Goal: Task Accomplishment & Management: Use online tool/utility

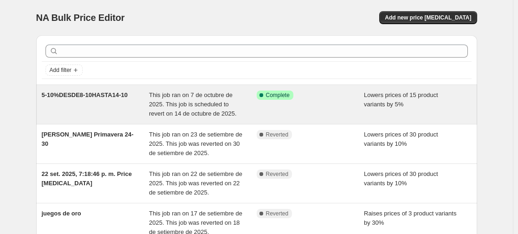
click at [116, 95] on span "5-10%DESDE8-10HASTA14-10" at bounding box center [85, 94] width 86 height 7
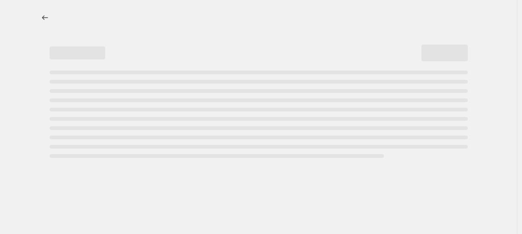
select select "percentage"
select select "collection"
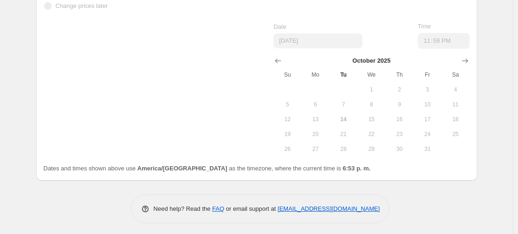
scroll to position [1088, 0]
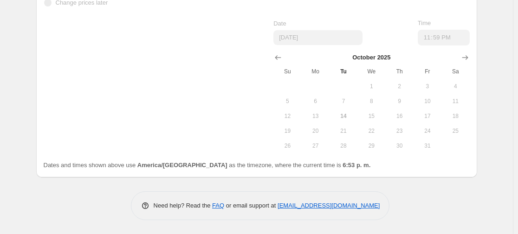
click at [342, 125] on button "21" at bounding box center [343, 130] width 28 height 15
click at [349, 111] on button "14" at bounding box center [343, 116] width 28 height 15
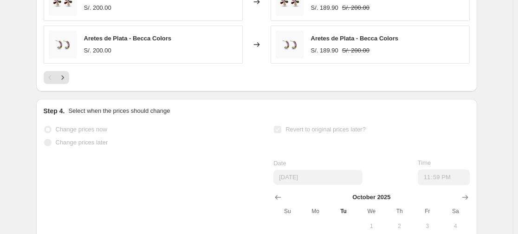
scroll to position [1042, 0]
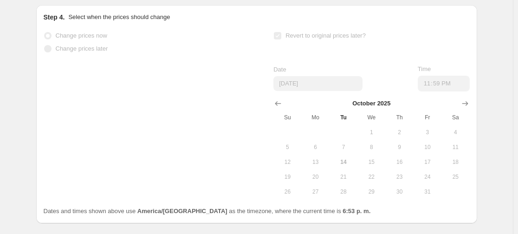
click at [139, 32] on div "Change prices now" at bounding box center [142, 35] width 196 height 13
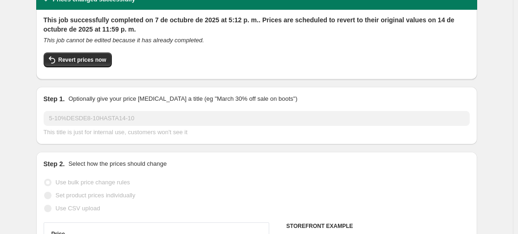
scroll to position [0, 0]
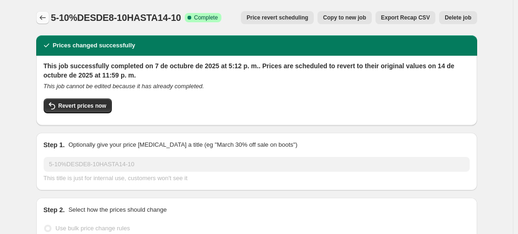
click at [45, 16] on icon "Price change jobs" at bounding box center [42, 17] width 9 height 9
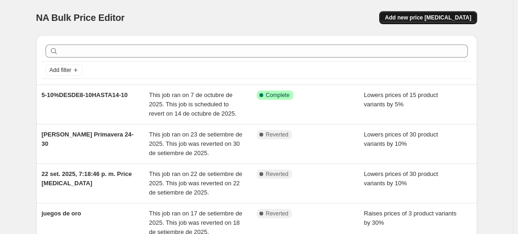
click at [438, 19] on span "Add new price [MEDICAL_DATA]" at bounding box center [428, 17] width 86 height 7
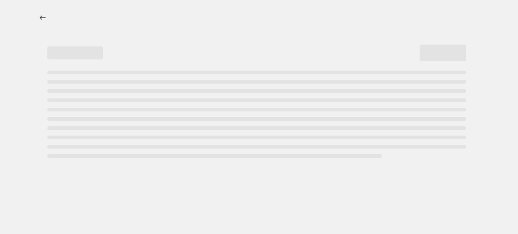
select select "percentage"
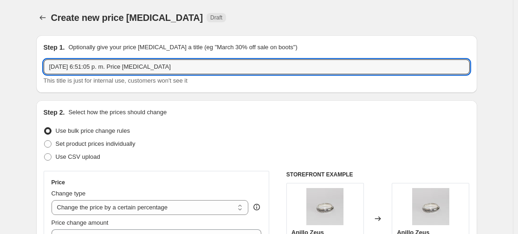
drag, startPoint x: 170, startPoint y: 66, endPoint x: 49, endPoint y: 77, distance: 121.6
click at [49, 77] on div "[DATE] 6:51:05 p. m. Price [MEDICAL_DATA] This title is just for internal use, …" at bounding box center [257, 72] width 426 height 26
drag, startPoint x: 142, startPoint y: 68, endPoint x: 46, endPoint y: 66, distance: 95.1
click at [46, 66] on input "SILVER SALE ARETES + COLLARES" at bounding box center [257, 66] width 426 height 15
type input "S"
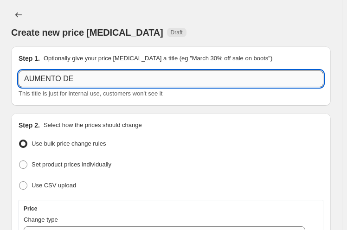
click at [208, 75] on input "AUMENTO DE" at bounding box center [171, 79] width 305 height 17
click at [101, 79] on input "AUMENTO DE" at bounding box center [171, 79] width 305 height 17
click at [134, 81] on input "AUMENTO DE 12.3" at bounding box center [171, 79] width 305 height 17
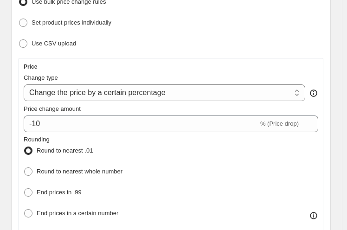
scroll to position [186, 0]
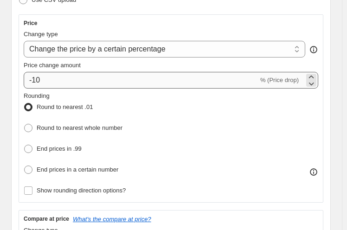
type input "AUMENTO DE 12.3 ARETES DE PLATA PARA MUJER"
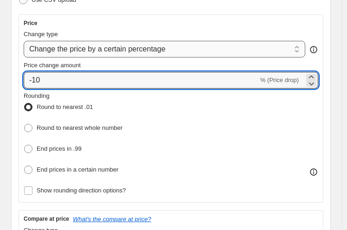
drag, startPoint x: 58, startPoint y: 78, endPoint x: 64, endPoint y: 43, distance: 35.9
click at [22, 82] on div "Price Change type Change the price to a certain amount Change the price by a ce…" at bounding box center [171, 108] width 305 height 188
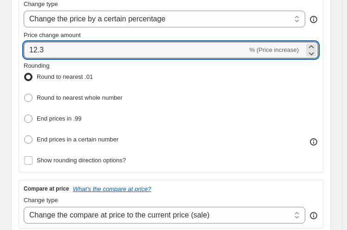
scroll to position [232, 0]
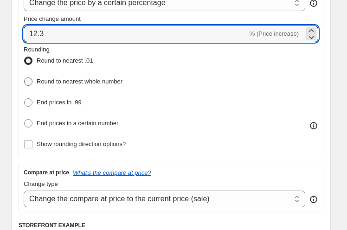
type input "12.3"
click at [98, 79] on span "Round to nearest whole number" at bounding box center [80, 81] width 86 height 7
click at [25, 78] on input "Round to nearest whole number" at bounding box center [24, 77] width 0 height 0
radio input "true"
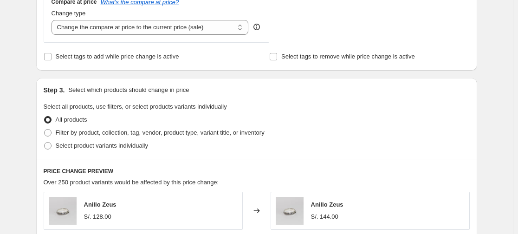
scroll to position [371, 0]
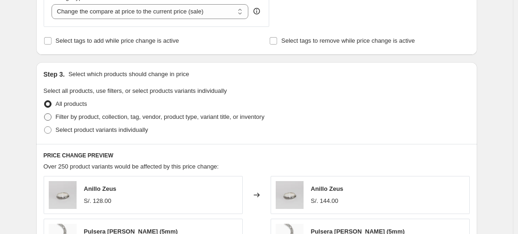
click at [117, 119] on span "Filter by product, collection, tag, vendor, product type, variant title, or inv…" at bounding box center [160, 116] width 209 height 7
click at [45, 114] on input "Filter by product, collection, tag, vendor, product type, variant title, or inv…" at bounding box center [44, 113] width 0 height 0
radio input "true"
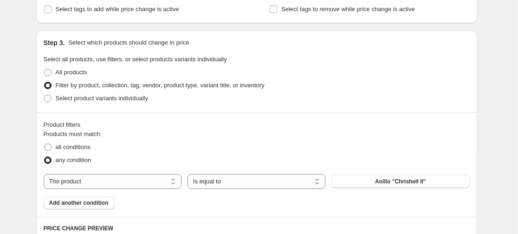
scroll to position [418, 0]
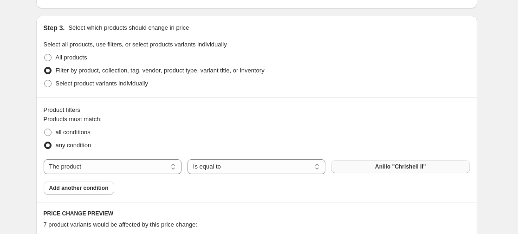
click at [385, 169] on span "Anillo "Chrishell II"" at bounding box center [400, 166] width 51 height 7
click at [392, 162] on button "Anillo "Chrishell II"" at bounding box center [400, 166] width 138 height 13
click at [383, 162] on button "Anillo "Chrishell II"" at bounding box center [400, 166] width 138 height 13
click at [167, 164] on select "The product The product's collection The product's tag The product's vendor The…" at bounding box center [113, 166] width 138 height 15
select select "collection"
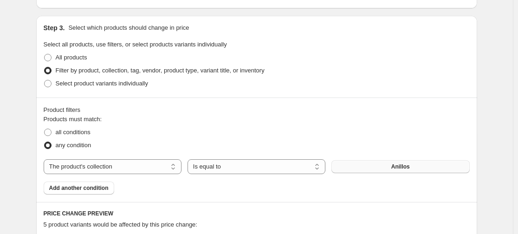
click at [397, 166] on span "Anillos" at bounding box center [400, 166] width 19 height 7
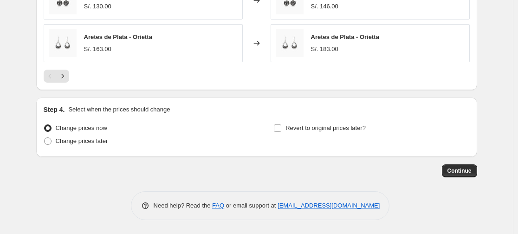
scroll to position [799, 0]
click at [318, 130] on span "Revert to original prices later?" at bounding box center [325, 127] width 80 height 7
click at [281, 130] on input "Revert to original prices later?" at bounding box center [277, 127] width 7 height 7
checkbox input "true"
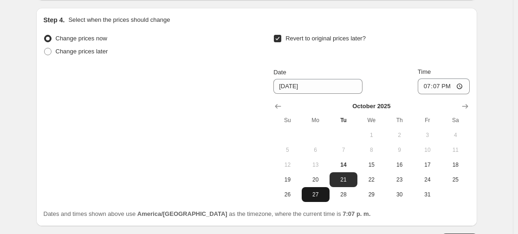
scroll to position [891, 0]
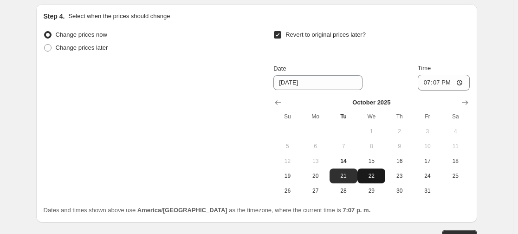
click at [374, 174] on span "22" at bounding box center [371, 175] width 20 height 7
type input "[DATE]"
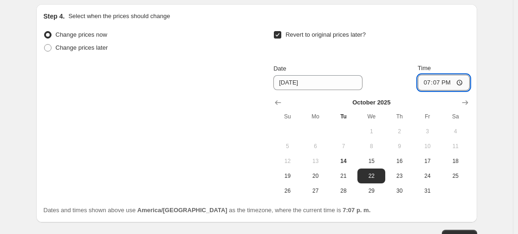
click at [452, 81] on input "19:07" at bounding box center [444, 83] width 52 height 16
click at [451, 83] on input "19:07" at bounding box center [444, 83] width 52 height 16
click at [437, 87] on input "19:07" at bounding box center [444, 83] width 52 height 16
type input "23:59"
click at [413, 45] on div "Revert to original prices later?" at bounding box center [371, 42] width 196 height 28
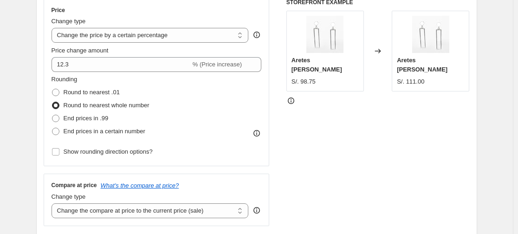
scroll to position [149, 0]
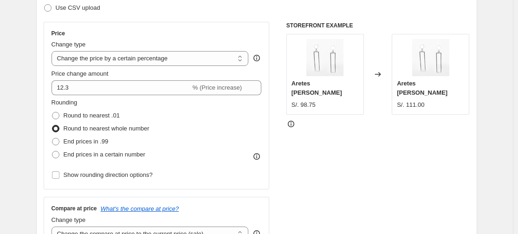
click at [164, 120] on div "Rounding Round to nearest .01 Round to nearest whole number End prices in .99 E…" at bounding box center [157, 129] width 210 height 63
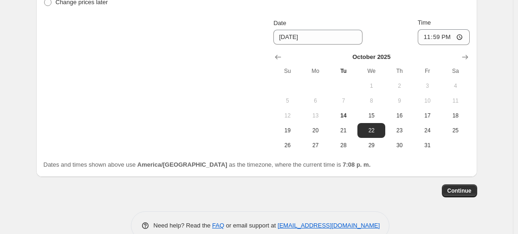
scroll to position [938, 0]
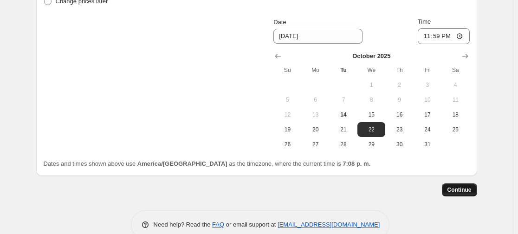
click at [453, 190] on span "Continue" at bounding box center [459, 189] width 24 height 7
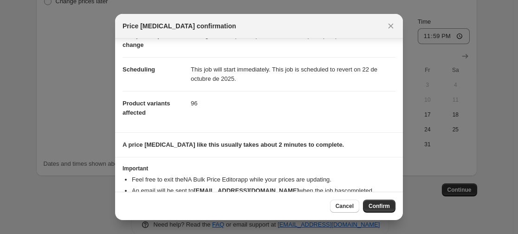
scroll to position [80, 0]
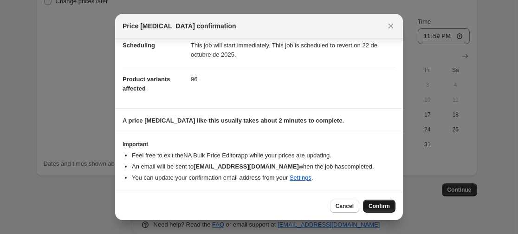
click at [379, 200] on button "Confirm" at bounding box center [379, 206] width 32 height 13
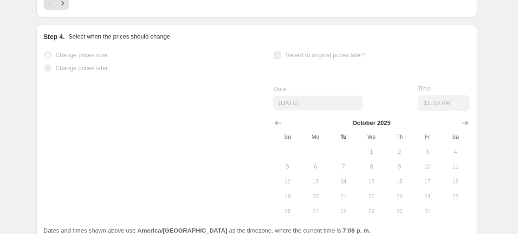
scroll to position [962, 0]
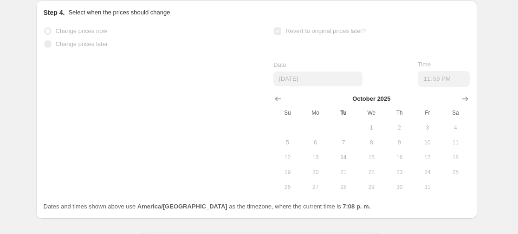
click at [147, 4] on div "Step 4. Select when the prices should change Change prices now Change prices la…" at bounding box center [256, 109] width 441 height 218
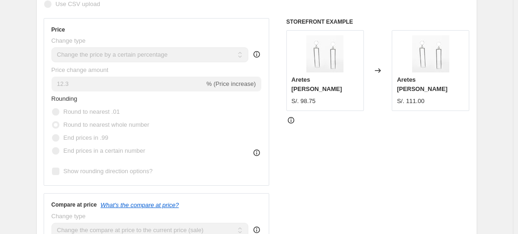
scroll to position [0, 0]
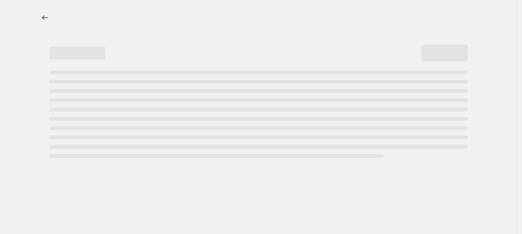
select select "percentage"
select select "collection"
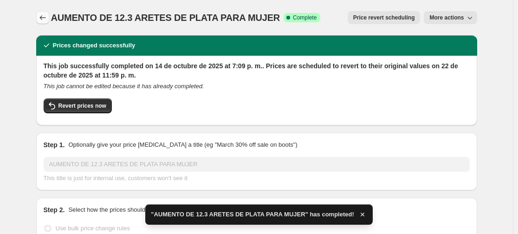
click at [39, 19] on button "Price change jobs" at bounding box center [42, 17] width 13 height 13
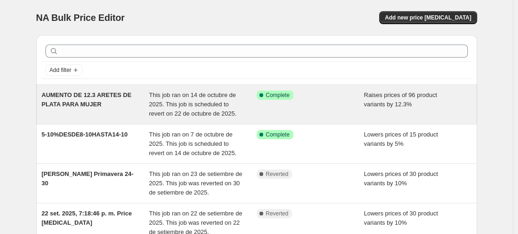
click at [87, 100] on span "AUMENTO DE 12.3 ARETES DE PLATA PARA MUJER" at bounding box center [87, 99] width 90 height 16
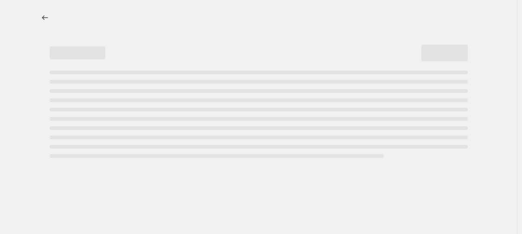
select select "percentage"
select select "collection"
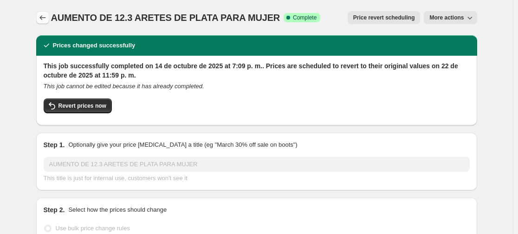
click at [39, 17] on button "Price change jobs" at bounding box center [42, 17] width 13 height 13
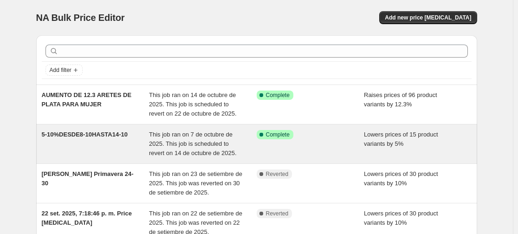
click at [97, 135] on span "5-10%DESDE8-10HASTA14-10" at bounding box center [85, 134] width 86 height 7
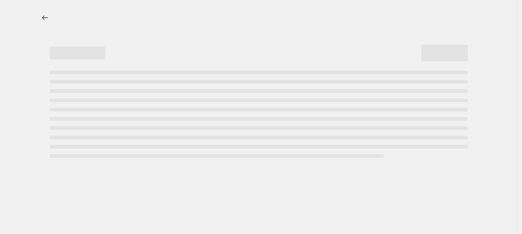
select select "percentage"
select select "collection"
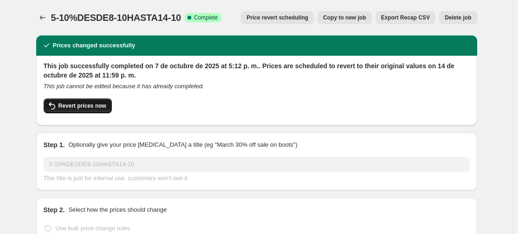
click at [95, 108] on span "Revert prices now" at bounding box center [82, 105] width 48 height 7
checkbox input "false"
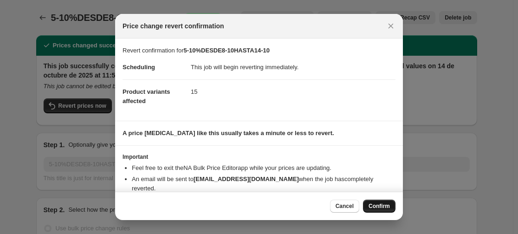
click at [380, 205] on span "Confirm" at bounding box center [378, 205] width 21 height 7
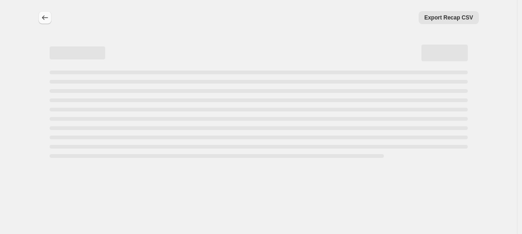
select select "percentage"
select select "collection"
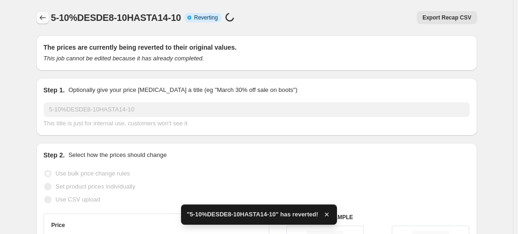
checkbox input "true"
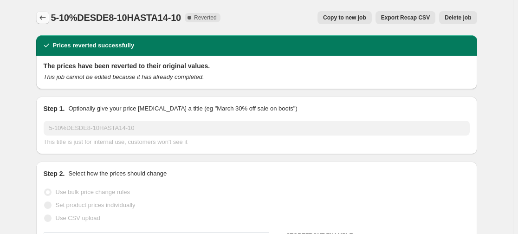
click at [49, 12] on button "Price change jobs" at bounding box center [42, 17] width 13 height 13
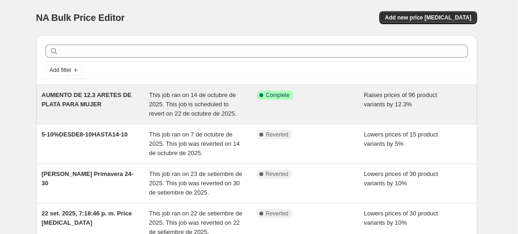
click at [103, 96] on span "AUMENTO DE 12.3 ARETES DE PLATA PARA MUJER" at bounding box center [87, 99] width 90 height 16
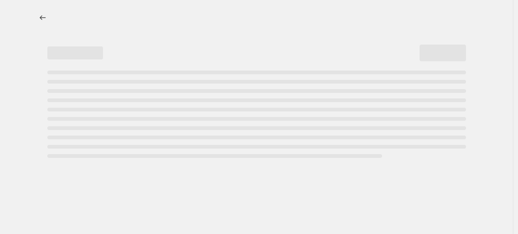
select select "percentage"
select select "collection"
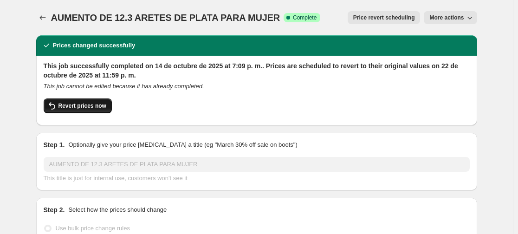
click at [89, 107] on span "Revert prices now" at bounding box center [82, 105] width 48 height 7
checkbox input "false"
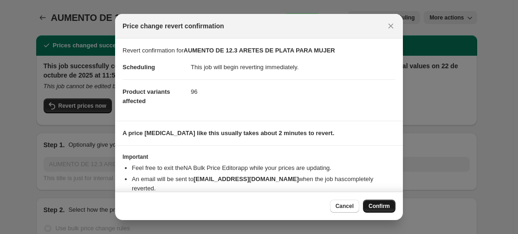
click at [383, 209] on span "Confirm" at bounding box center [378, 205] width 21 height 7
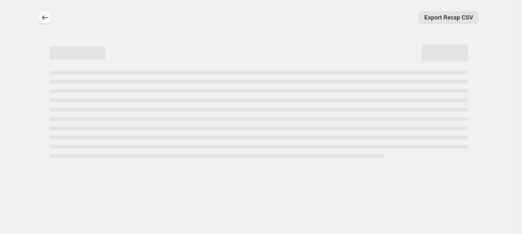
select select "percentage"
select select "collection"
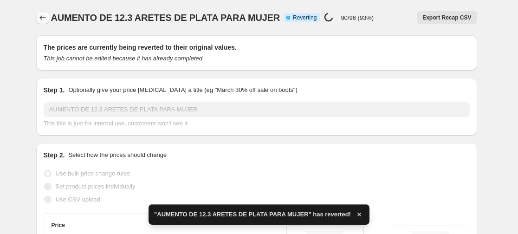
checkbox input "true"
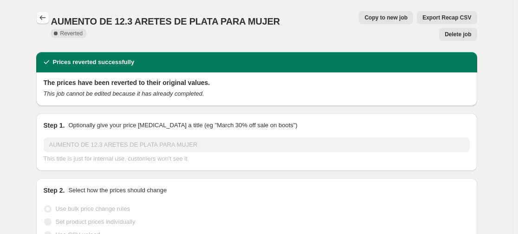
click at [39, 20] on button "Price change jobs" at bounding box center [42, 17] width 13 height 13
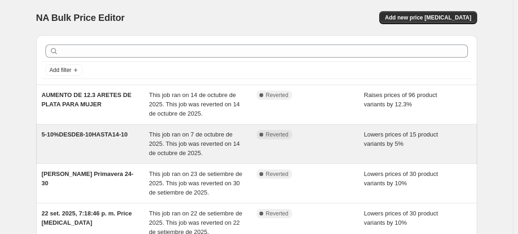
click at [92, 133] on span "5-10%DESDE8-10HASTA14-10" at bounding box center [85, 134] width 86 height 7
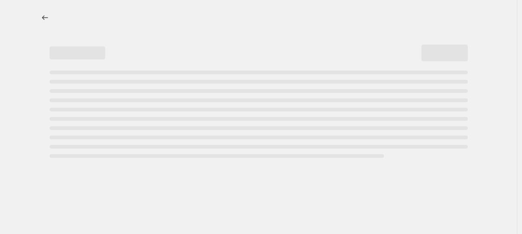
select select "percentage"
select select "collection"
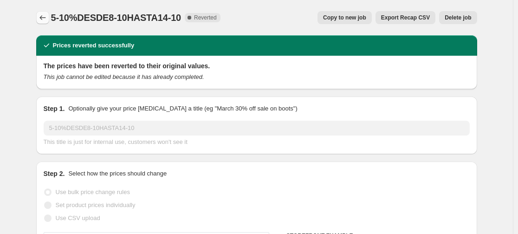
click at [45, 18] on icon "Price change jobs" at bounding box center [42, 17] width 9 height 9
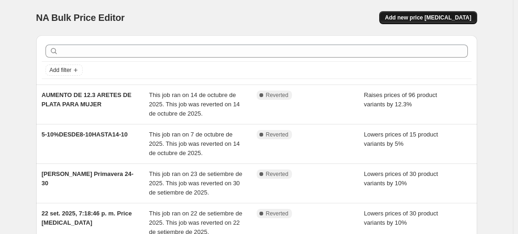
click at [435, 18] on span "Add new price [MEDICAL_DATA]" at bounding box center [428, 17] width 86 height 7
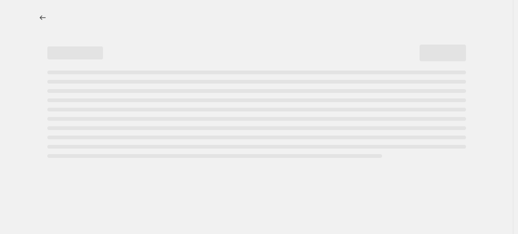
select select "percentage"
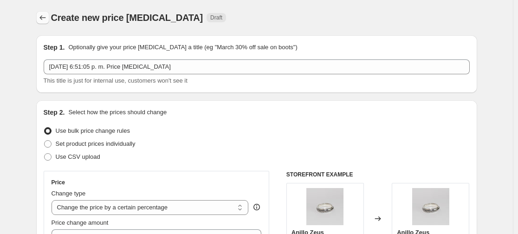
click at [40, 15] on icon "Price change jobs" at bounding box center [42, 17] width 9 height 9
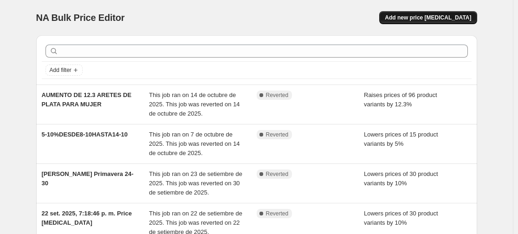
click at [436, 19] on span "Add new price [MEDICAL_DATA]" at bounding box center [428, 17] width 86 height 7
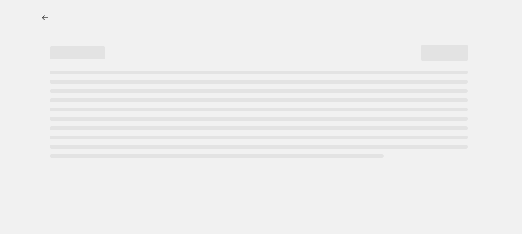
select select "percentage"
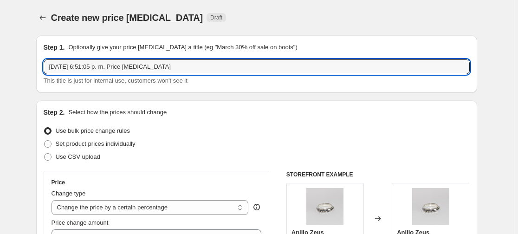
drag, startPoint x: 168, startPoint y: 66, endPoint x: 35, endPoint y: 69, distance: 133.2
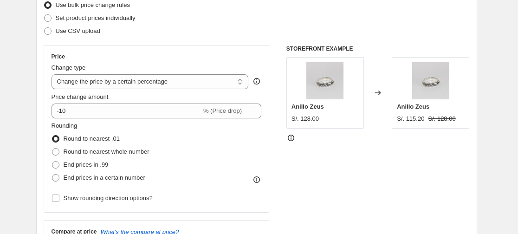
scroll to position [139, 0]
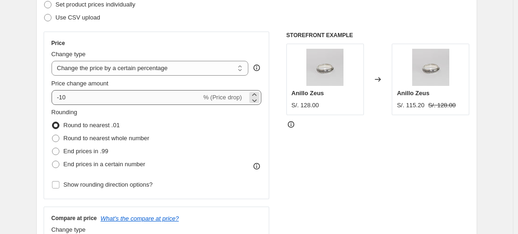
type input "12.3% EN ARETES DE MUJER"
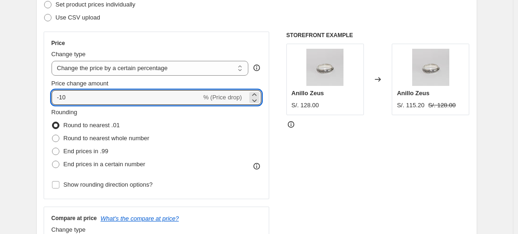
drag, startPoint x: 81, startPoint y: 96, endPoint x: 45, endPoint y: 90, distance: 35.8
click at [45, 90] on div "Price Change type Change the price to a certain amount Change the price by a ce…" at bounding box center [157, 115] width 226 height 167
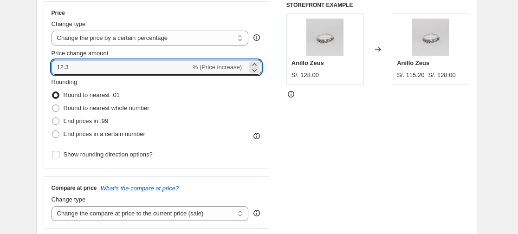
scroll to position [186, 0]
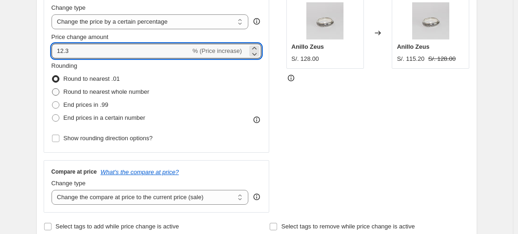
type input "12.3"
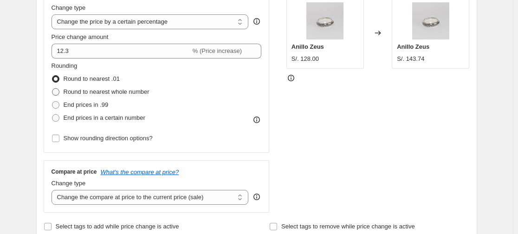
click at [102, 94] on span "Round to nearest whole number" at bounding box center [107, 91] width 86 height 7
click at [52, 89] on input "Round to nearest whole number" at bounding box center [52, 88] width 0 height 0
radio input "true"
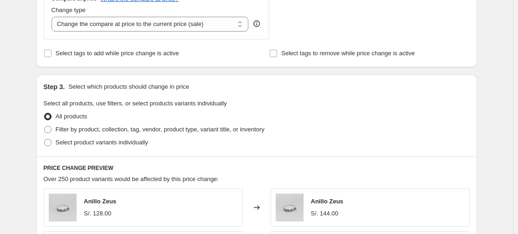
scroll to position [418, 0]
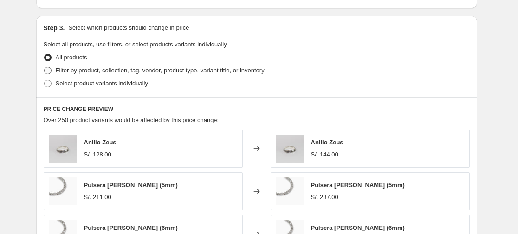
click at [88, 73] on span "Filter by product, collection, tag, vendor, product type, variant title, or inv…" at bounding box center [160, 70] width 209 height 7
click at [45, 67] on input "Filter by product, collection, tag, vendor, product type, variant title, or inv…" at bounding box center [44, 67] width 0 height 0
radio input "true"
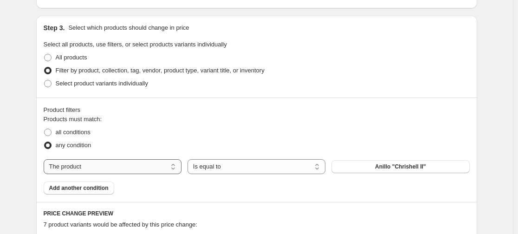
click at [129, 171] on select "The product The product's collection The product's tag The product's vendor The…" at bounding box center [113, 166] width 138 height 15
select select "collection"
click at [358, 168] on button "Anillos" at bounding box center [400, 166] width 138 height 13
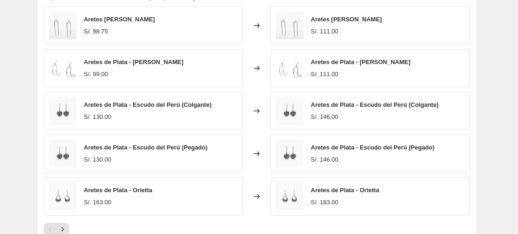
scroll to position [696, 0]
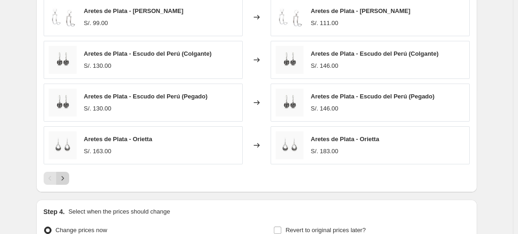
click at [67, 176] on icon "Next" at bounding box center [62, 178] width 9 height 9
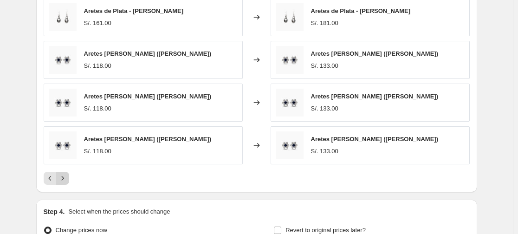
click at [67, 176] on icon "Next" at bounding box center [62, 178] width 9 height 9
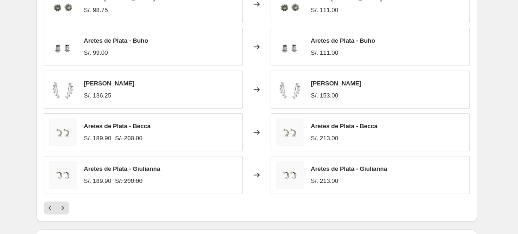
scroll to position [799, 0]
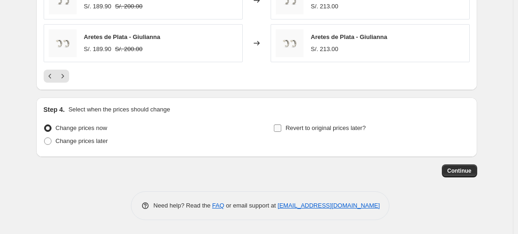
click at [300, 128] on span "Revert to original prices later?" at bounding box center [325, 127] width 80 height 7
click at [281, 128] on input "Revert to original prices later?" at bounding box center [277, 127] width 7 height 7
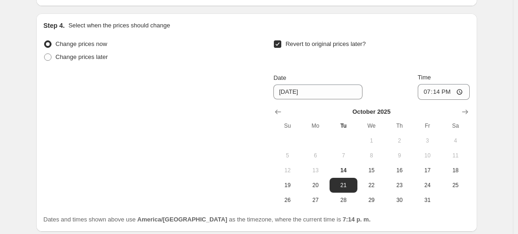
scroll to position [891, 0]
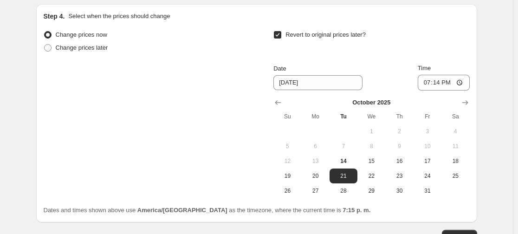
click at [279, 38] on input "Revert to original prices later?" at bounding box center [277, 34] width 7 height 7
checkbox input "false"
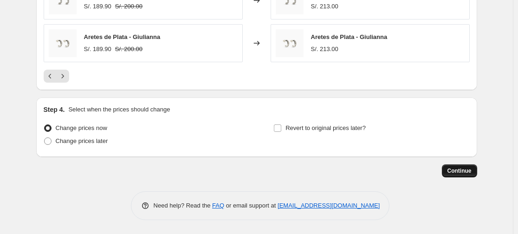
click at [469, 172] on span "Continue" at bounding box center [459, 170] width 24 height 7
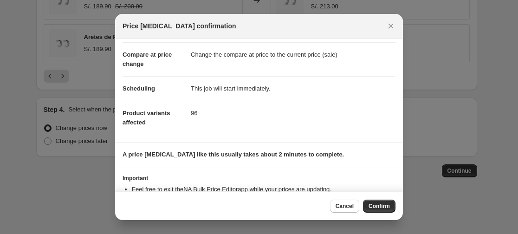
scroll to position [71, 0]
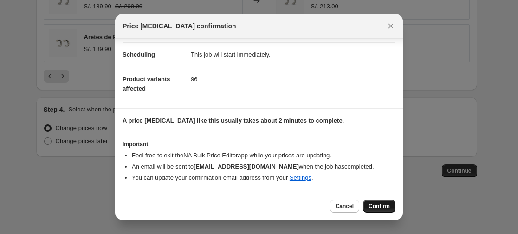
click at [382, 207] on span "Confirm" at bounding box center [378, 205] width 21 height 7
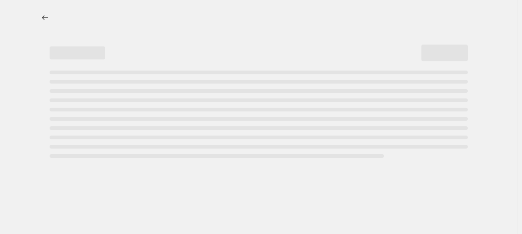
select select "percentage"
select select "collection"
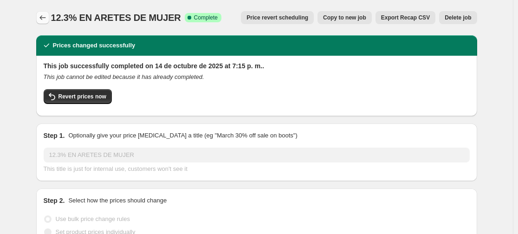
click at [49, 18] on button "Price change jobs" at bounding box center [42, 17] width 13 height 13
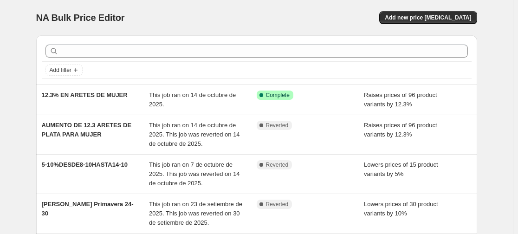
click at [168, 21] on div "NA Bulk Price Editor" at bounding box center [142, 17] width 212 height 13
click at [428, 21] on span "Add new price [MEDICAL_DATA]" at bounding box center [428, 17] width 86 height 7
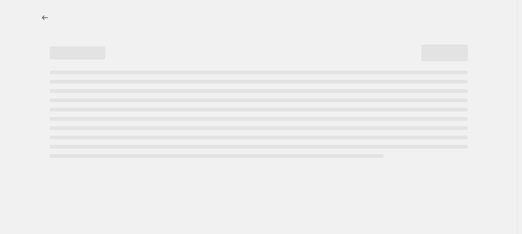
select select "percentage"
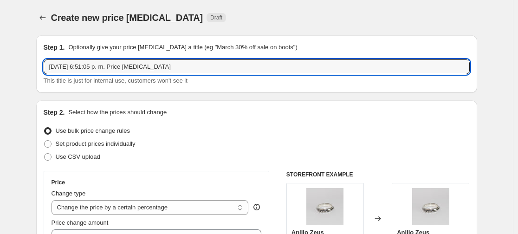
drag, startPoint x: 181, startPoint y: 64, endPoint x: 13, endPoint y: 60, distance: 168.0
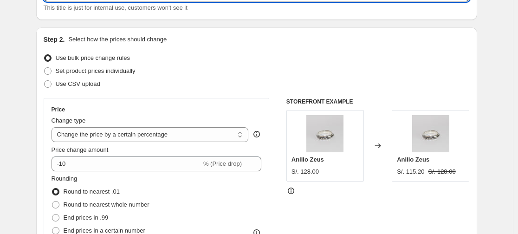
scroll to position [139, 0]
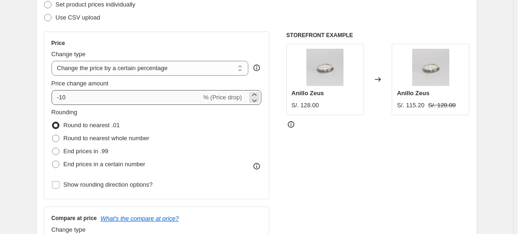
type input "11.7% EN COLLARES DE MUJER"
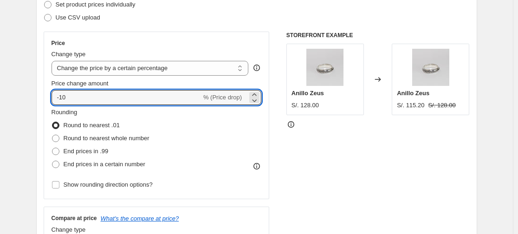
drag, startPoint x: 77, startPoint y: 96, endPoint x: 52, endPoint y: 98, distance: 25.2
click at [53, 98] on div "Price Change type Change the price to a certain amount Change the price by a ce…" at bounding box center [157, 115] width 226 height 167
type input "11.7"
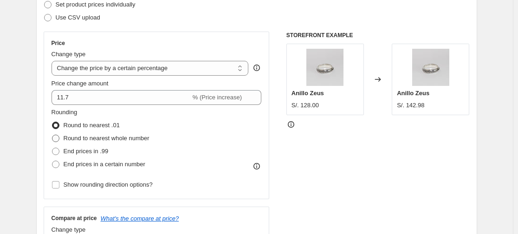
click at [111, 141] on span "Round to nearest whole number" at bounding box center [107, 138] width 86 height 7
click at [52, 135] on input "Round to nearest whole number" at bounding box center [52, 135] width 0 height 0
radio input "true"
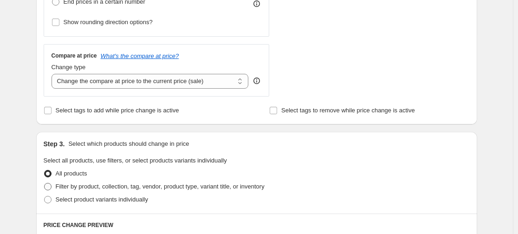
scroll to position [278, 0]
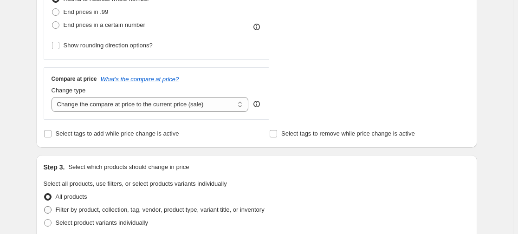
click at [96, 163] on div "Step 3. Select which products should change in price Select all products, use f…" at bounding box center [256, 196] width 441 height 82
click at [112, 210] on span "Filter by product, collection, tag, vendor, product type, variant title, or inv…" at bounding box center [160, 209] width 209 height 7
click at [45, 206] on input "Filter by product, collection, tag, vendor, product type, variant title, or inv…" at bounding box center [44, 206] width 0 height 0
radio input "true"
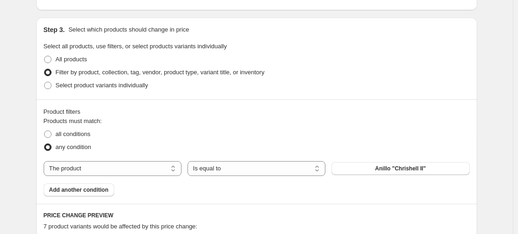
scroll to position [418, 0]
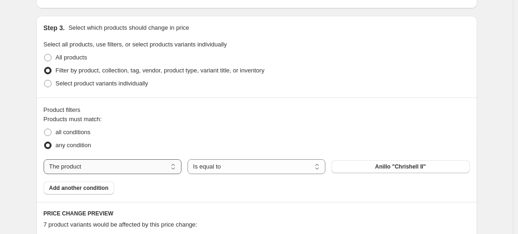
click at [103, 167] on select "The product The product's collection The product's tag The product's vendor The…" at bounding box center [113, 166] width 138 height 15
select select "collection"
click at [379, 168] on button "Anillos" at bounding box center [400, 166] width 138 height 13
drag, startPoint x: 139, startPoint y: 79, endPoint x: 148, endPoint y: 77, distance: 9.0
click at [139, 79] on span "Select product variants individually" at bounding box center [102, 83] width 92 height 9
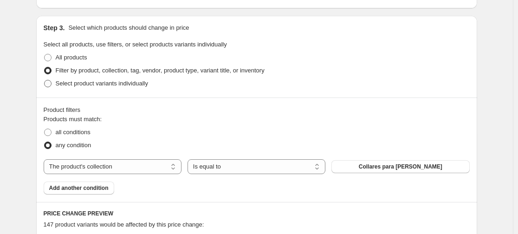
click at [45, 80] on input "Select product variants individually" at bounding box center [44, 80] width 0 height 0
radio input "true"
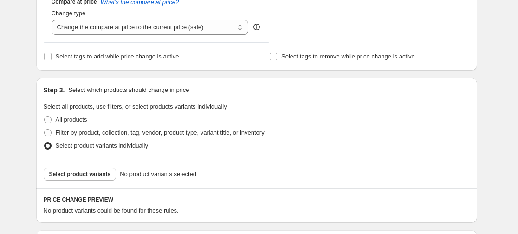
scroll to position [371, 0]
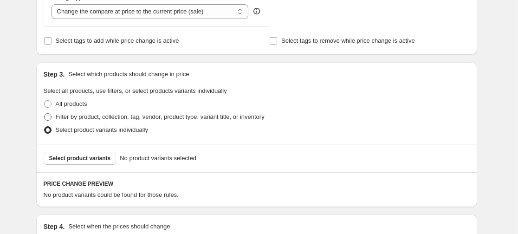
click at [116, 118] on span "Filter by product, collection, tag, vendor, product type, variant title, or inv…" at bounding box center [160, 116] width 209 height 7
click at [45, 114] on input "Filter by product, collection, tag, vendor, product type, variant title, or inv…" at bounding box center [44, 113] width 0 height 0
radio input "true"
select select "collection"
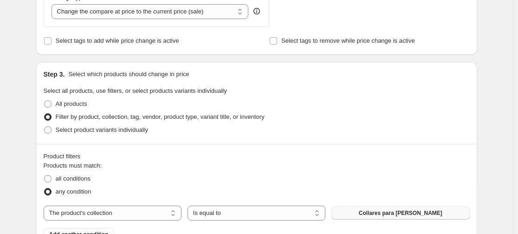
click at [394, 210] on span "Collares para [PERSON_NAME]" at bounding box center [401, 212] width 84 height 7
drag, startPoint x: 142, startPoint y: 217, endPoint x: 146, endPoint y: 213, distance: 5.3
click at [143, 216] on select "The product The product's collection The product's tag The product's vendor The…" at bounding box center [113, 213] width 138 height 15
click at [45, 206] on select "The product The product's collection The product's tag The product's vendor The…" at bounding box center [113, 213] width 138 height 15
click at [387, 211] on span "Collares para [PERSON_NAME]" at bounding box center [401, 212] width 84 height 7
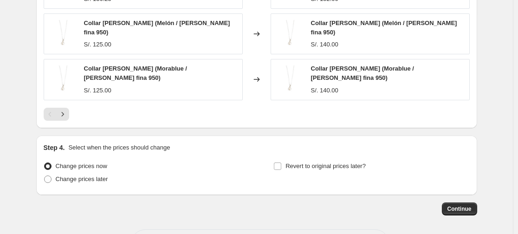
scroll to position [789, 0]
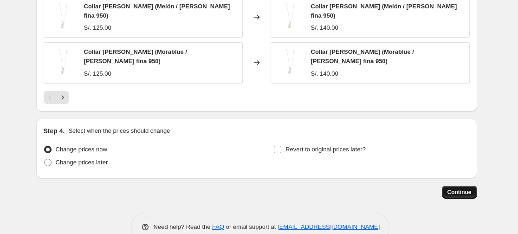
click at [460, 192] on span "Continue" at bounding box center [459, 191] width 24 height 7
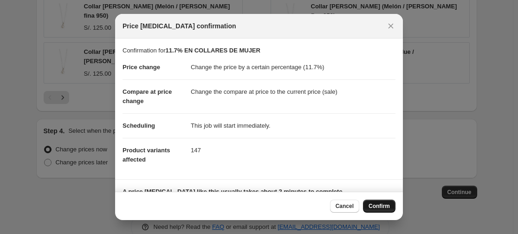
click at [377, 205] on span "Confirm" at bounding box center [378, 205] width 21 height 7
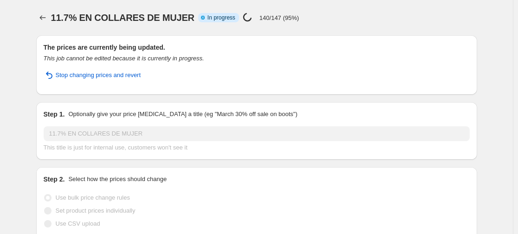
select select "percentage"
select select "collection"
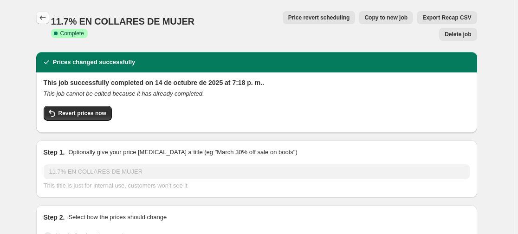
click at [45, 19] on icon "Price change jobs" at bounding box center [42, 17] width 9 height 9
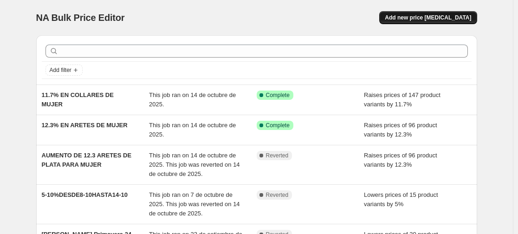
click at [427, 17] on span "Add new price [MEDICAL_DATA]" at bounding box center [428, 17] width 86 height 7
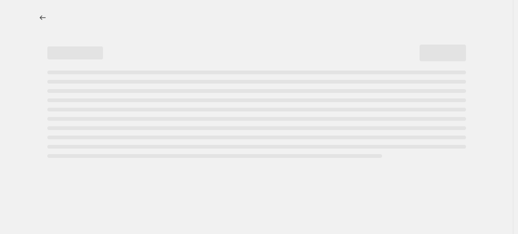
select select "percentage"
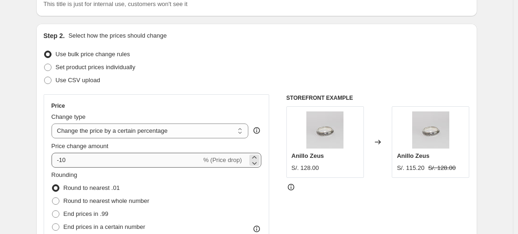
scroll to position [93, 0]
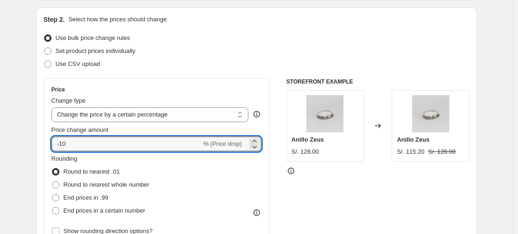
drag, startPoint x: 86, startPoint y: 141, endPoint x: 40, endPoint y: 142, distance: 46.0
click at [40, 142] on div "Step 2. Select how the prices should change Use bulk price change rules Set pro…" at bounding box center [256, 170] width 441 height 326
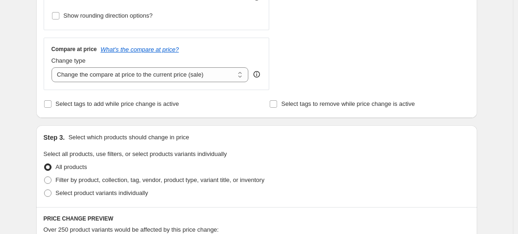
scroll to position [325, 0]
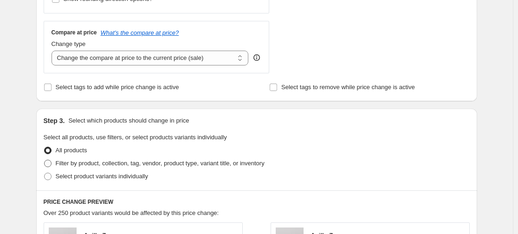
type input "5"
click at [95, 160] on span "Filter by product, collection, tag, vendor, product type, variant title, or inv…" at bounding box center [160, 163] width 209 height 7
click at [45, 160] on input "Filter by product, collection, tag, vendor, product type, variant title, or inv…" at bounding box center [44, 160] width 0 height 0
radio input "true"
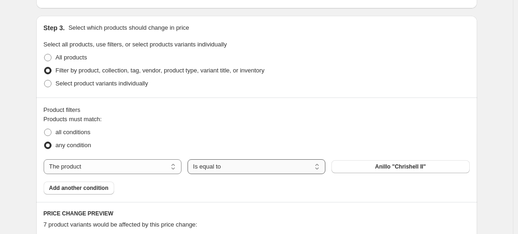
scroll to position [464, 0]
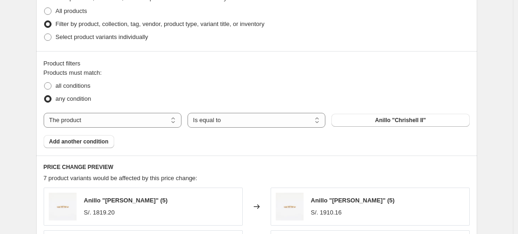
drag, startPoint x: 392, startPoint y: 122, endPoint x: 270, endPoint y: 150, distance: 124.7
click at [277, 150] on div "Product filters Products must match: all conditions any condition The product T…" at bounding box center [256, 103] width 441 height 104
click at [136, 122] on select "The product The product's collection The product's tag The product's vendor The…" at bounding box center [113, 120] width 138 height 15
select select "collection"
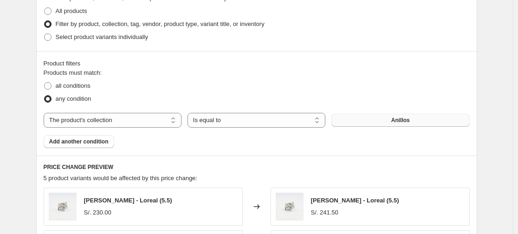
click at [388, 120] on button "Anillos" at bounding box center [400, 120] width 138 height 13
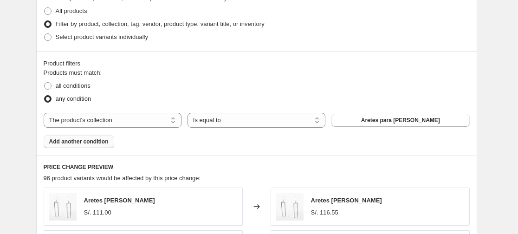
click at [84, 142] on span "Add another condition" at bounding box center [78, 141] width 59 height 7
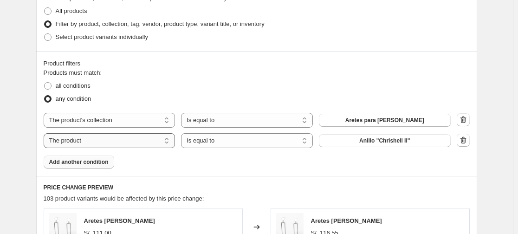
click at [143, 142] on select "The product The product's collection The product's tag The product's vendor The…" at bounding box center [110, 140] width 132 height 15
select select "collection"
click at [378, 140] on button "Anillos" at bounding box center [385, 140] width 132 height 13
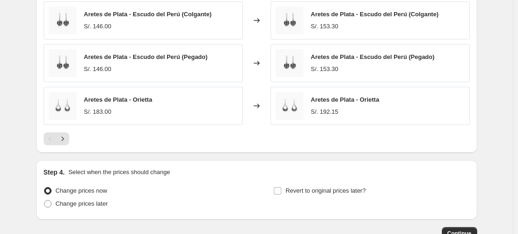
scroll to position [819, 0]
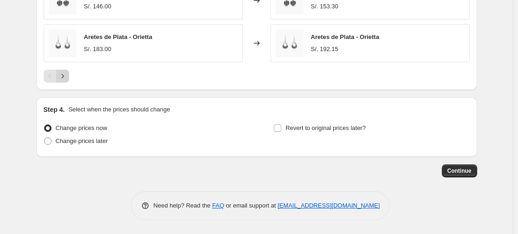
click at [65, 76] on icon "Next" at bounding box center [62, 75] width 9 height 9
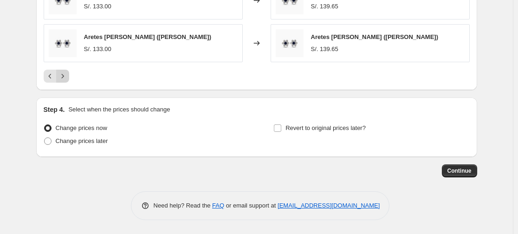
click at [65, 76] on icon "Next" at bounding box center [62, 75] width 9 height 9
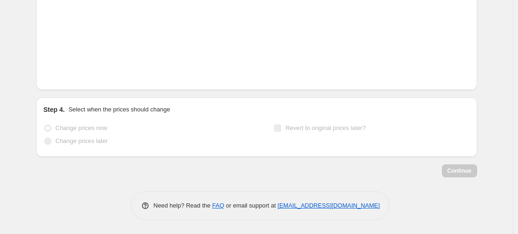
click at [65, 76] on icon "Next" at bounding box center [62, 75] width 9 height 9
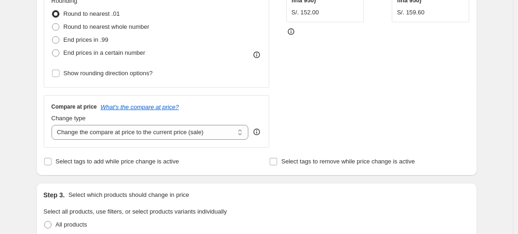
scroll to position [169, 0]
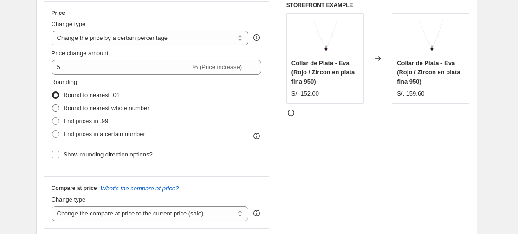
click at [126, 106] on span "Round to nearest whole number" at bounding box center [107, 107] width 86 height 7
click at [52, 105] on input "Round to nearest whole number" at bounding box center [52, 104] width 0 height 0
radio input "true"
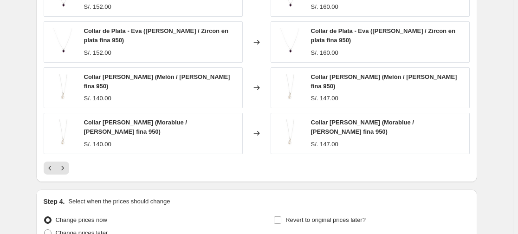
scroll to position [828, 0]
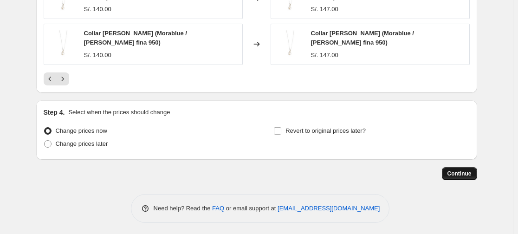
click at [462, 172] on span "Continue" at bounding box center [459, 173] width 24 height 7
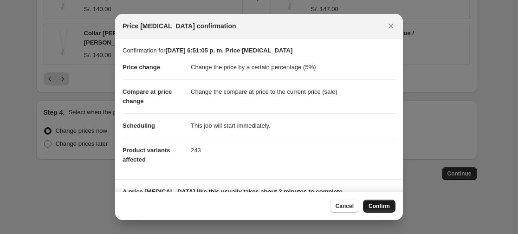
click at [384, 204] on span "Confirm" at bounding box center [378, 205] width 21 height 7
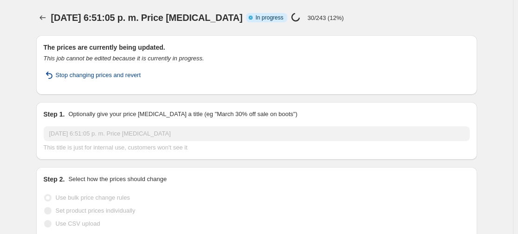
click at [119, 75] on span "Stop changing prices and revert" at bounding box center [98, 75] width 85 height 9
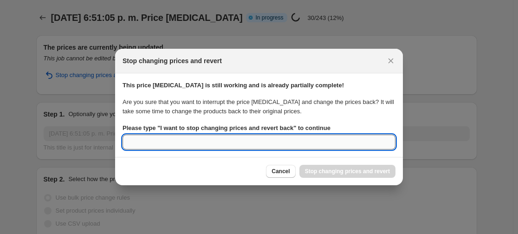
click at [277, 142] on input "Please type " I want to stop changing prices and revert back " to continue" at bounding box center [258, 142] width 273 height 15
type input "i"
click at [238, 162] on div "Cancel Stop changing prices and revert" at bounding box center [259, 171] width 288 height 28
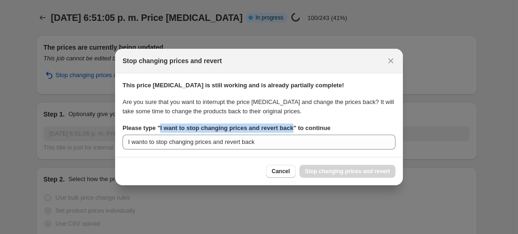
drag, startPoint x: 160, startPoint y: 126, endPoint x: 291, endPoint y: 129, distance: 131.8
click at [291, 129] on b "Please type " I want to stop changing prices and revert back " to continue" at bounding box center [226, 127] width 208 height 7
copy b "I want to stop changing prices and revert back"
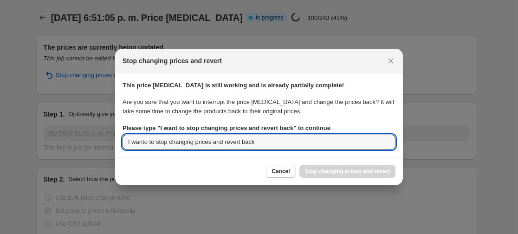
drag, startPoint x: 272, startPoint y: 142, endPoint x: 52, endPoint y: 158, distance: 220.5
paste input ":r136:"
type input "I want to stop changing prices and revert back"
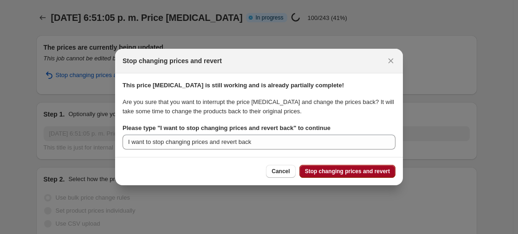
click at [325, 173] on span "Stop changing prices and revert" at bounding box center [347, 170] width 85 height 7
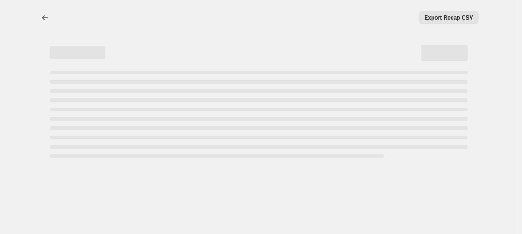
select select "percentage"
select select "collection"
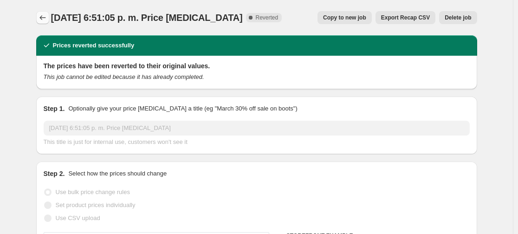
click at [46, 15] on icon "Price change jobs" at bounding box center [42, 17] width 9 height 9
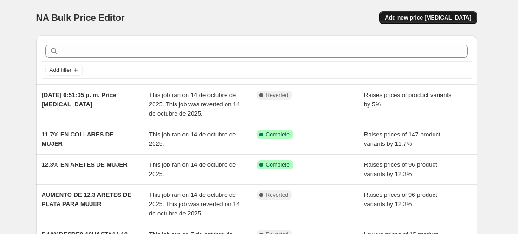
click at [450, 13] on button "Add new price [MEDICAL_DATA]" at bounding box center [427, 17] width 97 height 13
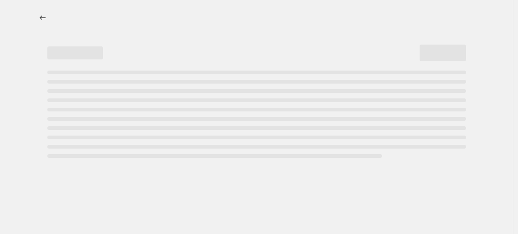
select select "percentage"
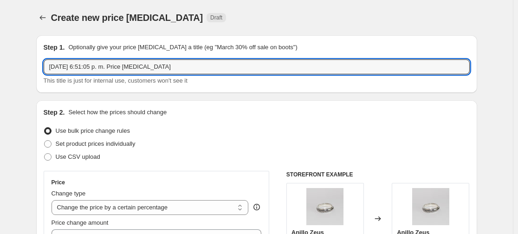
drag, startPoint x: 175, startPoint y: 71, endPoint x: 25, endPoint y: 66, distance: 150.4
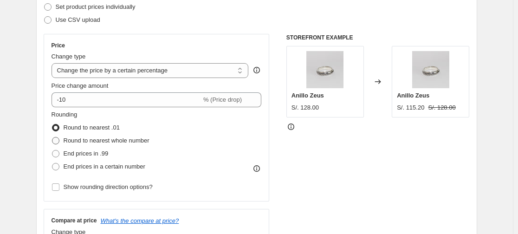
scroll to position [139, 0]
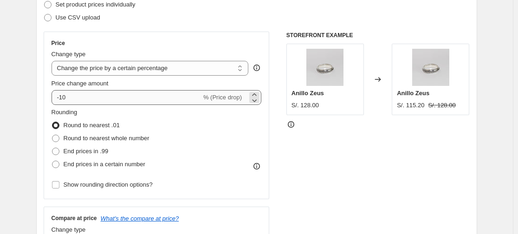
type input "silver sale -5%"
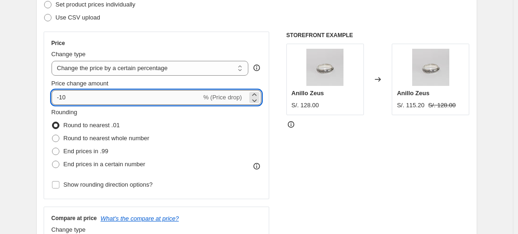
drag, startPoint x: 63, startPoint y: 97, endPoint x: 76, endPoint y: 97, distance: 13.0
click at [74, 97] on input "-10" at bounding box center [127, 97] width 150 height 15
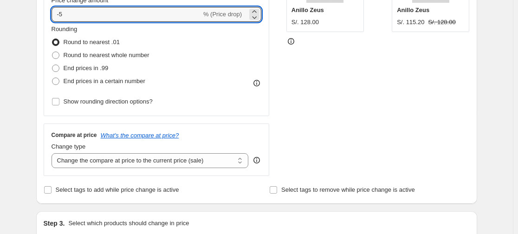
scroll to position [232, 0]
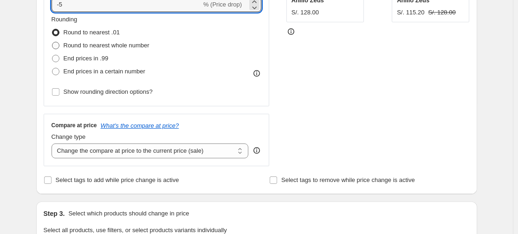
type input "-5"
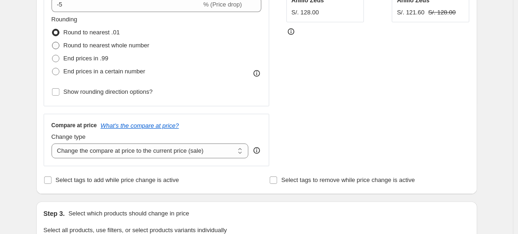
click at [109, 47] on span "Round to nearest whole number" at bounding box center [107, 45] width 86 height 7
click at [52, 42] on input "Round to nearest whole number" at bounding box center [52, 42] width 0 height 0
radio input "true"
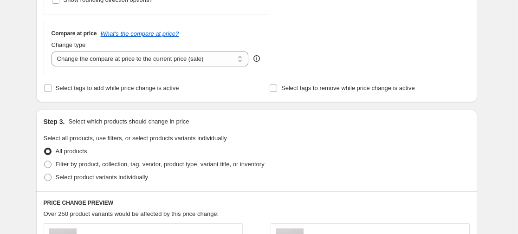
scroll to position [325, 0]
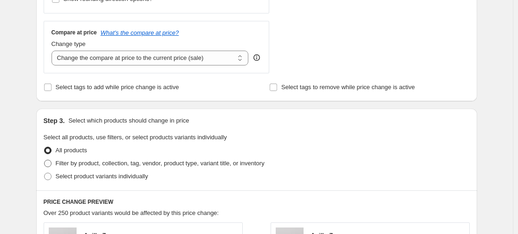
click at [94, 163] on span "Filter by product, collection, tag, vendor, product type, variant title, or inv…" at bounding box center [160, 163] width 209 height 7
click at [45, 160] on input "Filter by product, collection, tag, vendor, product type, variant title, or inv…" at bounding box center [44, 160] width 0 height 0
radio input "true"
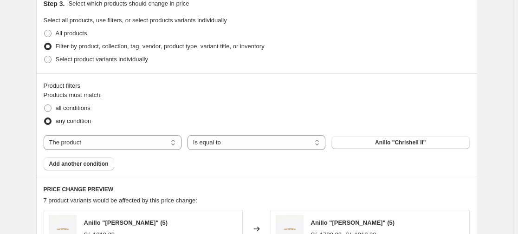
scroll to position [464, 0]
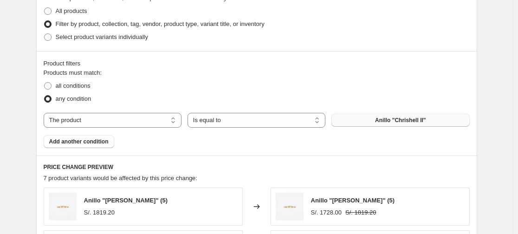
click at [382, 120] on span "Anillo "Chrishell II"" at bounding box center [400, 119] width 51 height 7
click at [132, 116] on select "The product The product's collection The product's tag The product's vendor The…" at bounding box center [113, 120] width 138 height 15
select select "collection"
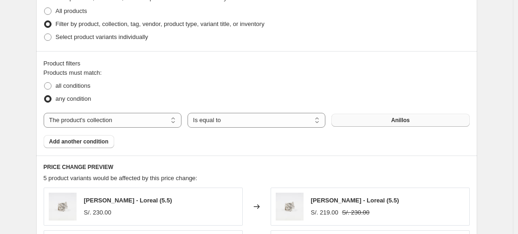
click at [381, 122] on button "Anillos" at bounding box center [400, 120] width 138 height 13
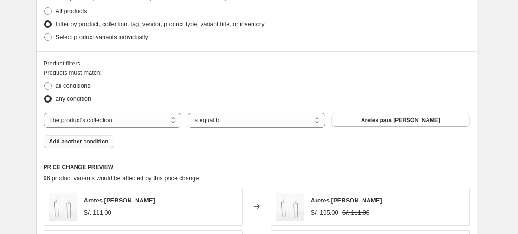
click at [75, 144] on span "Add another condition" at bounding box center [78, 141] width 59 height 7
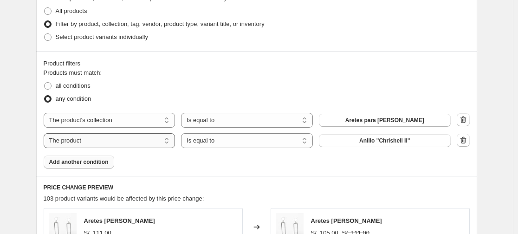
click at [123, 134] on select "The product The product's collection The product's tag The product's vendor The…" at bounding box center [110, 140] width 132 height 15
select select "collection"
click at [349, 143] on button "Anillos" at bounding box center [385, 140] width 132 height 13
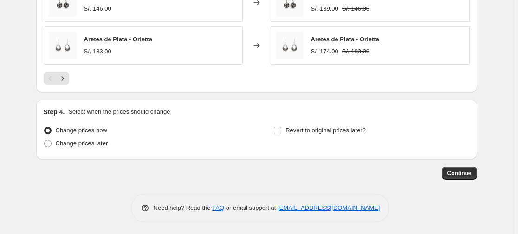
scroll to position [819, 0]
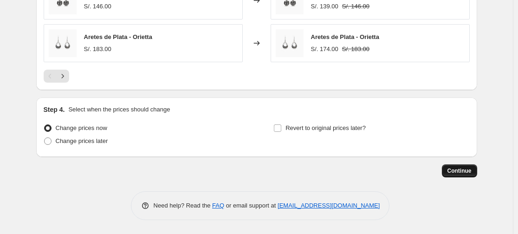
click at [459, 170] on span "Continue" at bounding box center [459, 170] width 24 height 7
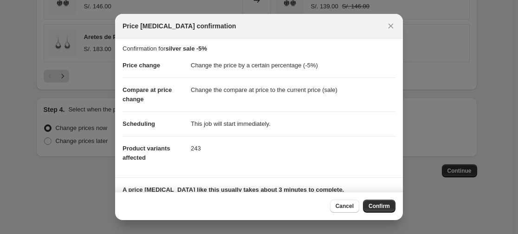
scroll to position [0, 0]
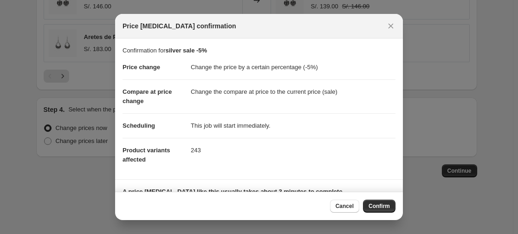
drag, startPoint x: 385, startPoint y: 209, endPoint x: 326, endPoint y: 81, distance: 140.5
click at [326, 81] on div "Price [MEDICAL_DATA] confirmation Confirmation for silver sale -5% Price change…" at bounding box center [259, 117] width 288 height 206
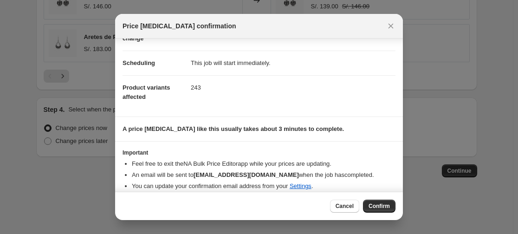
scroll to position [71, 0]
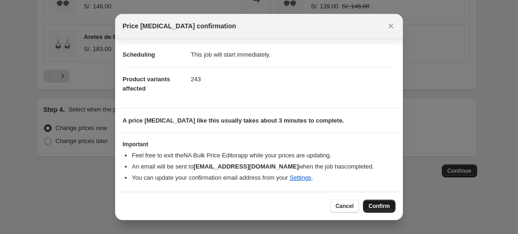
click at [387, 207] on span "Confirm" at bounding box center [378, 205] width 21 height 7
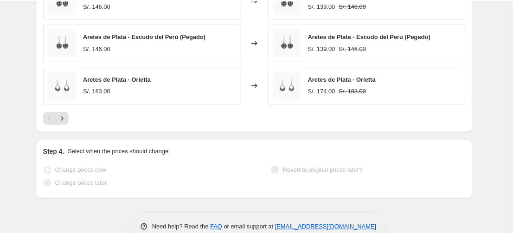
scroll to position [843, 0]
